Goal: Task Accomplishment & Management: Complete application form

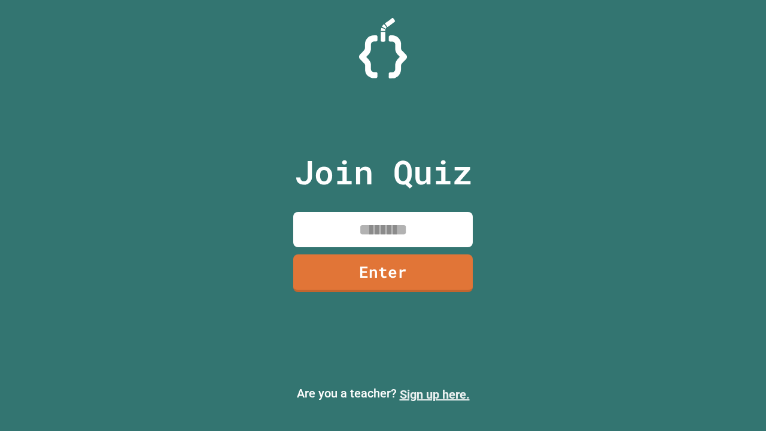
click at [435, 395] on link "Sign up here." at bounding box center [435, 394] width 70 height 14
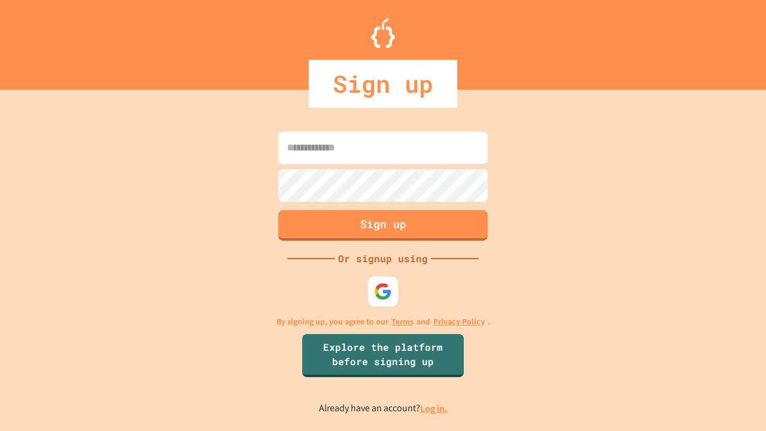
click at [435, 408] on link "Log in." at bounding box center [434, 408] width 28 height 13
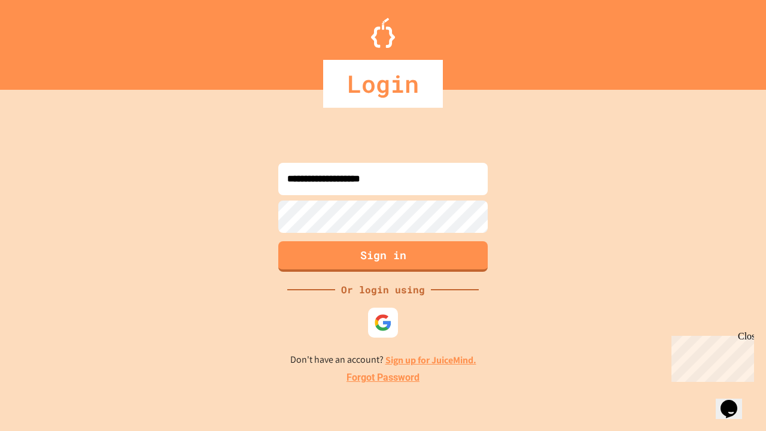
type input "**********"
